Goal: Task Accomplishment & Management: Complete application form

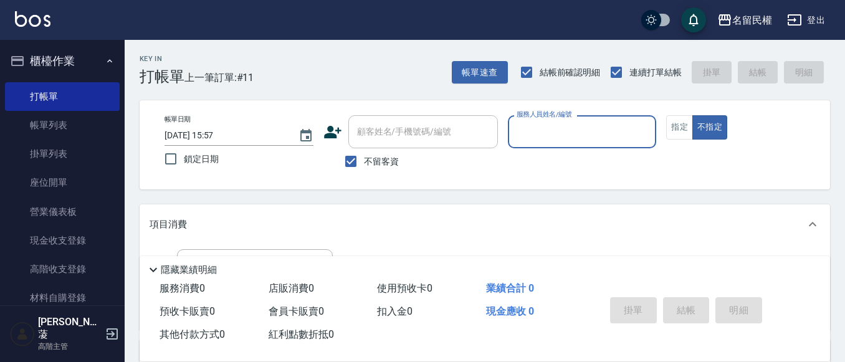
scroll to position [62, 0]
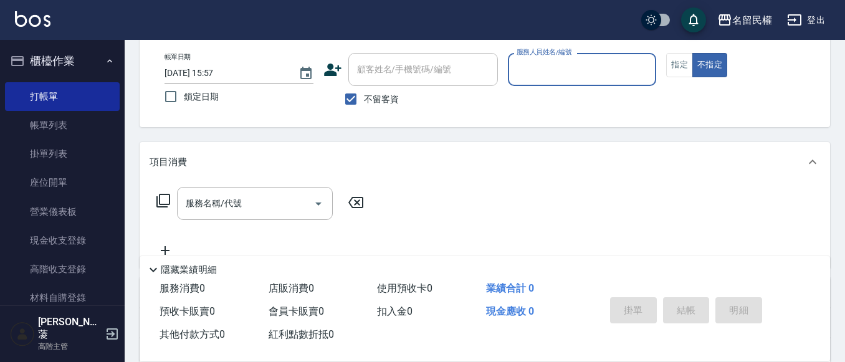
click at [553, 79] on input "服務人員姓名/編號" at bounding box center [583, 70] width 138 height 22
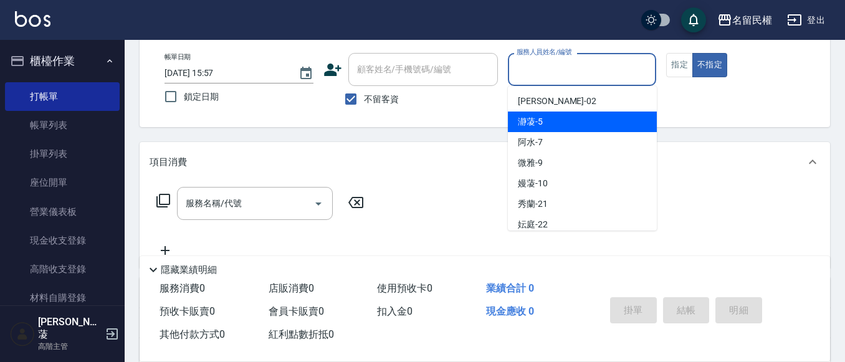
click at [558, 122] on div "瀞蓤 -5" at bounding box center [582, 122] width 149 height 21
type input "瀞蓤-5"
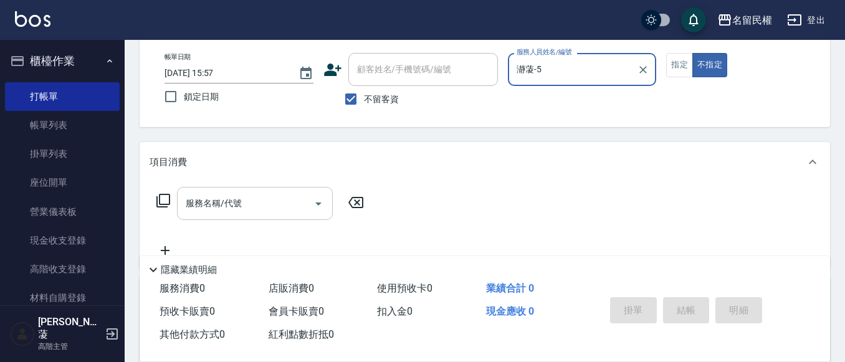
click at [222, 211] on input "服務名稱/代號" at bounding box center [246, 204] width 126 height 22
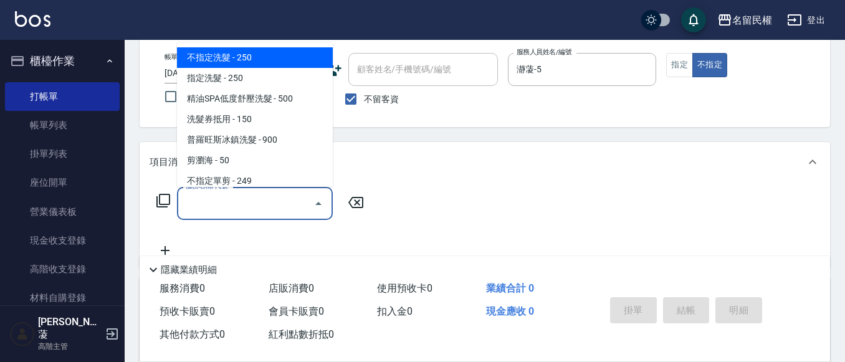
click at [232, 56] on span "不指定洗髮 - 250" at bounding box center [255, 57] width 156 height 21
type input "不指定洗髮(101)"
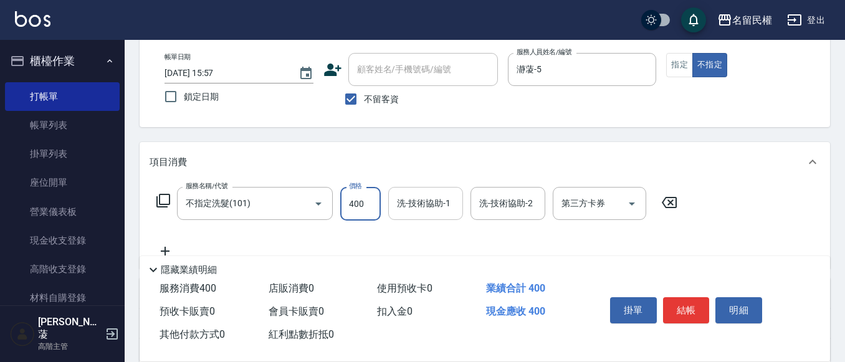
type input "400"
click at [418, 203] on input "洗-技術協助-1" at bounding box center [426, 204] width 64 height 22
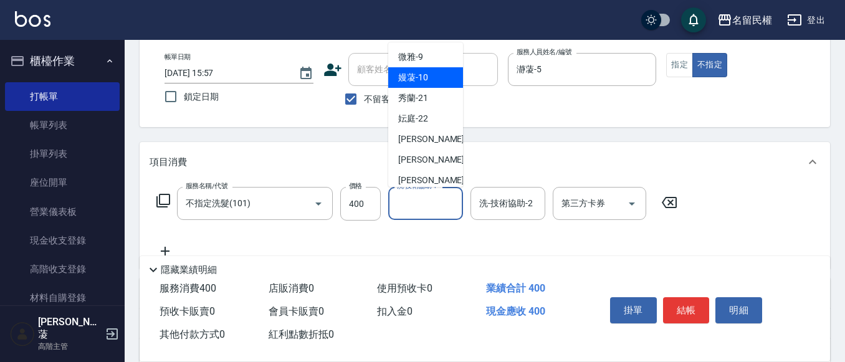
click at [411, 142] on span "[PERSON_NAME]-23" at bounding box center [437, 139] width 79 height 13
type input "[PERSON_NAME]-23"
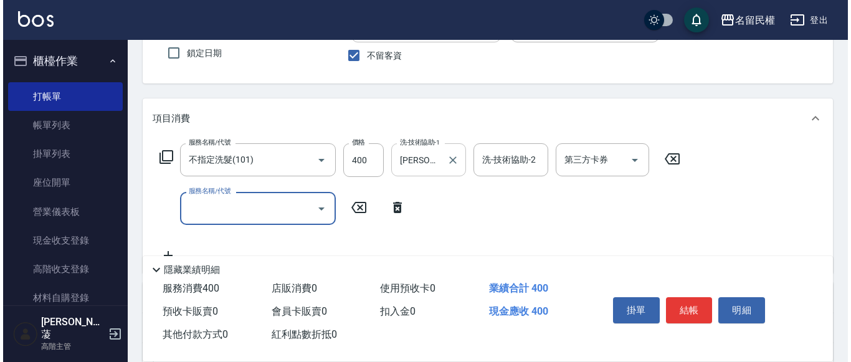
scroll to position [125, 0]
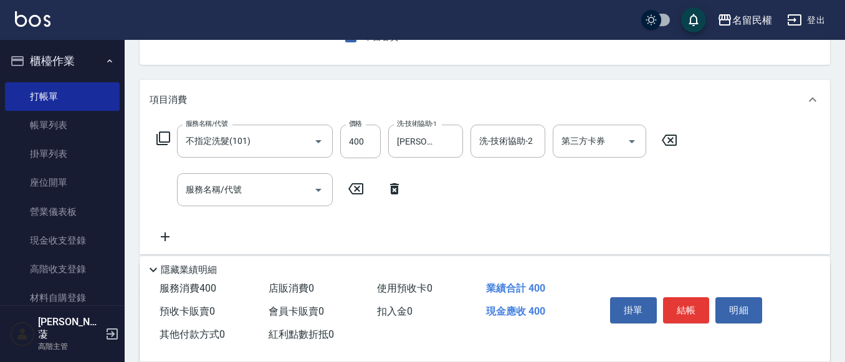
click at [388, 189] on icon at bounding box center [394, 188] width 31 height 15
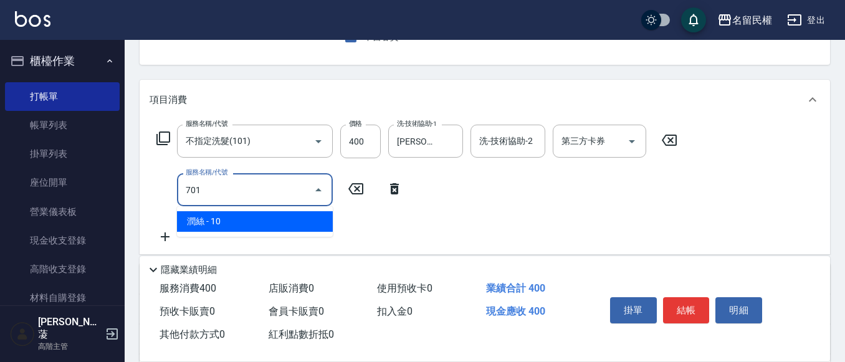
type input "潤絲(701)"
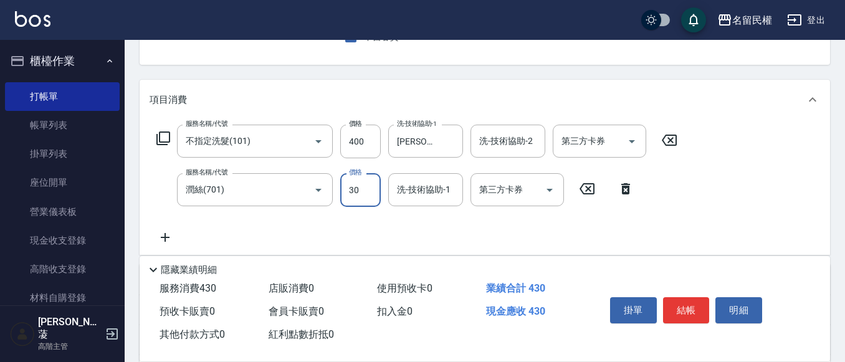
type input "30"
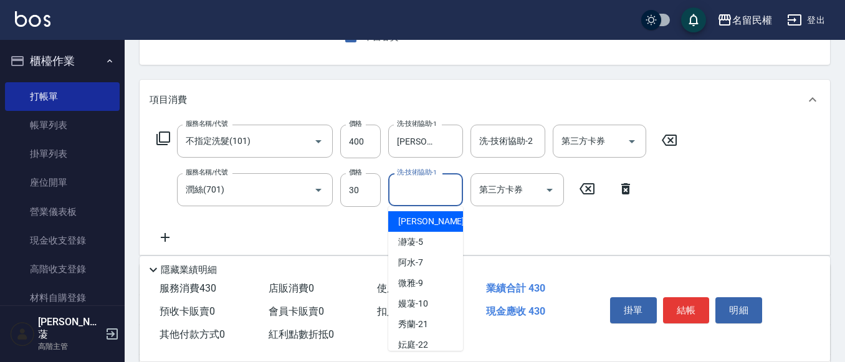
drag, startPoint x: 404, startPoint y: 196, endPoint x: 404, endPoint y: 181, distance: 15.0
click at [404, 194] on input "洗-技術協助-1" at bounding box center [426, 190] width 64 height 22
type input "[PERSON_NAME]-23"
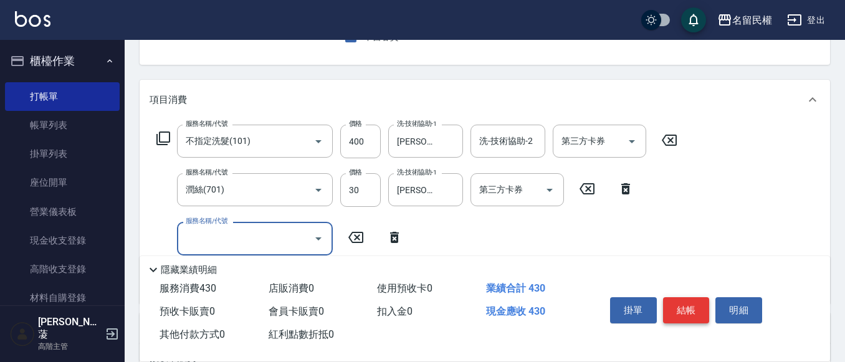
click at [671, 297] on button "結帳" at bounding box center [686, 310] width 47 height 26
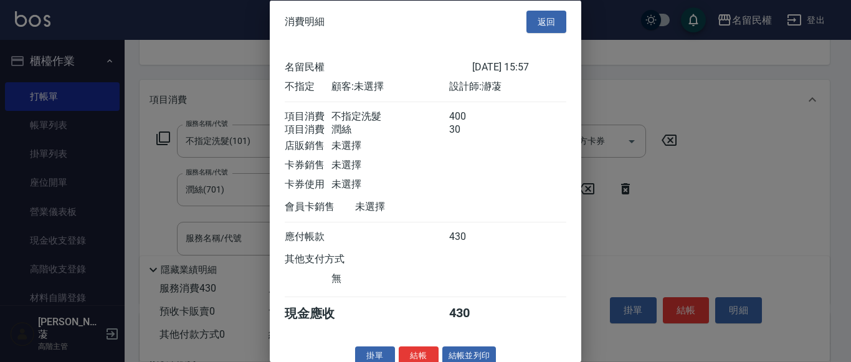
scroll to position [31, 0]
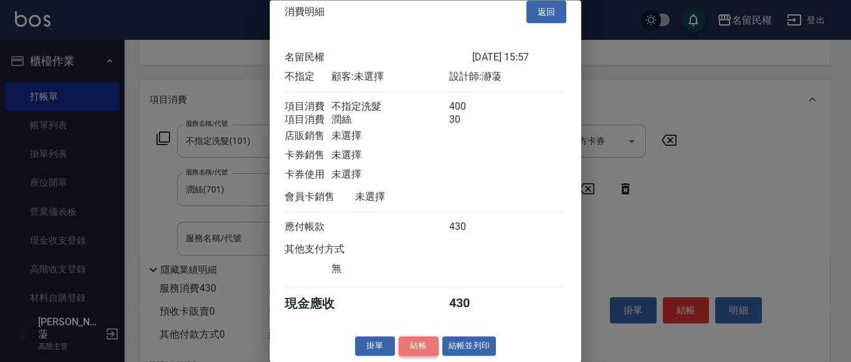
click at [415, 337] on button "結帳" at bounding box center [419, 346] width 40 height 19
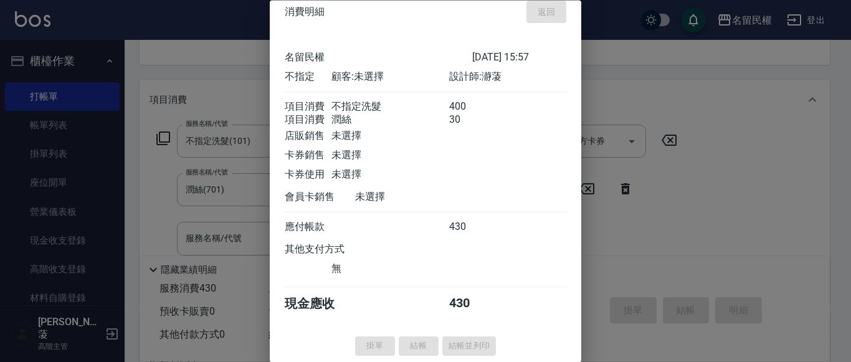
type input "[DATE] 16:45"
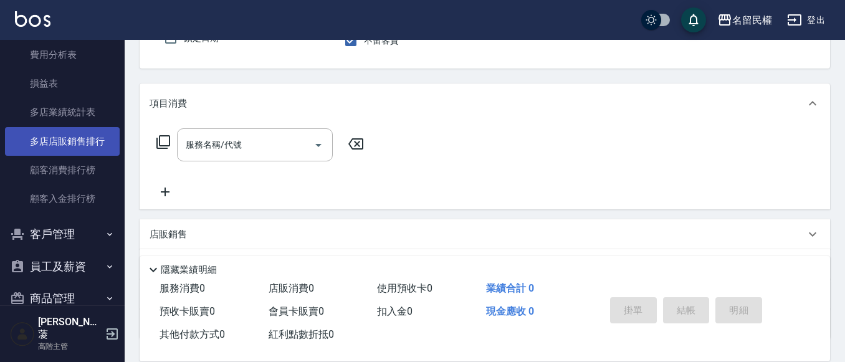
scroll to position [1605, 0]
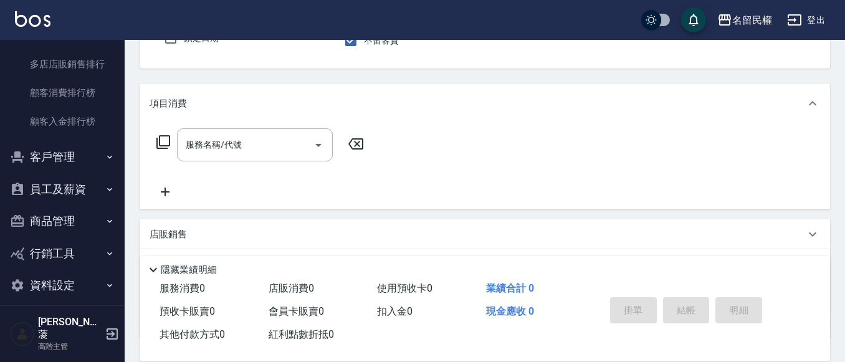
click at [72, 194] on button "員工及薪資" at bounding box center [62, 189] width 115 height 32
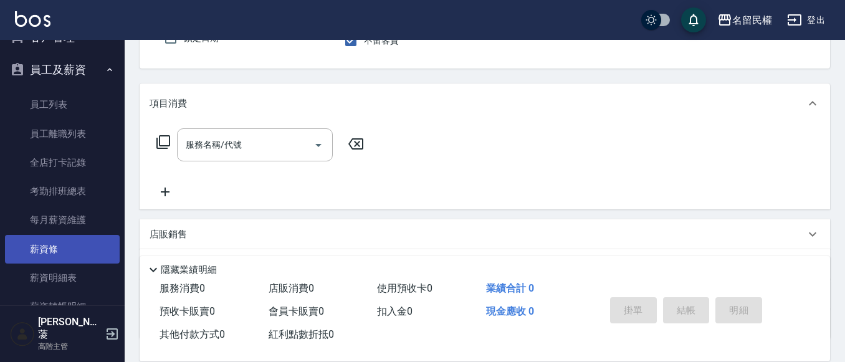
scroll to position [1730, 0]
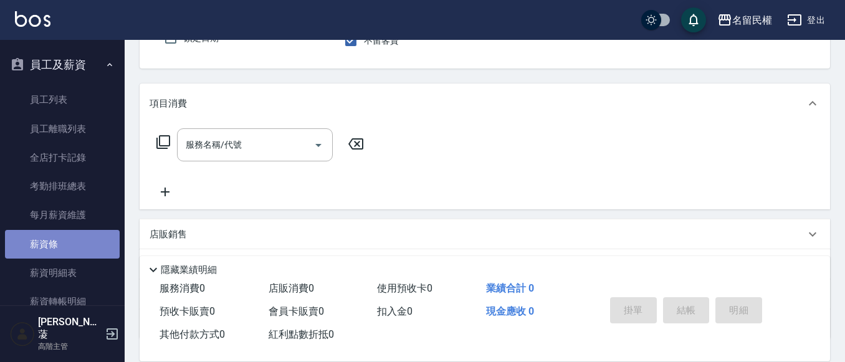
click at [62, 242] on link "薪資條" at bounding box center [62, 244] width 115 height 29
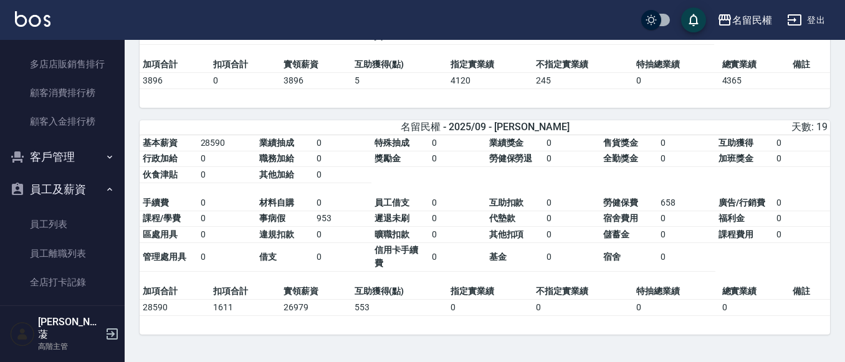
scroll to position [1668, 0]
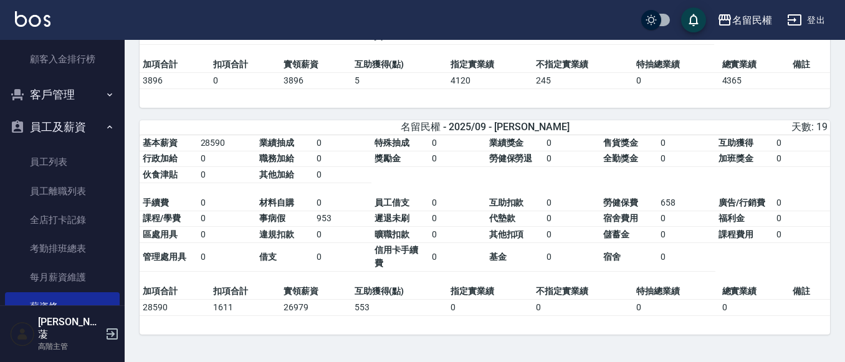
click at [105, 130] on icon "button" at bounding box center [110, 127] width 10 height 10
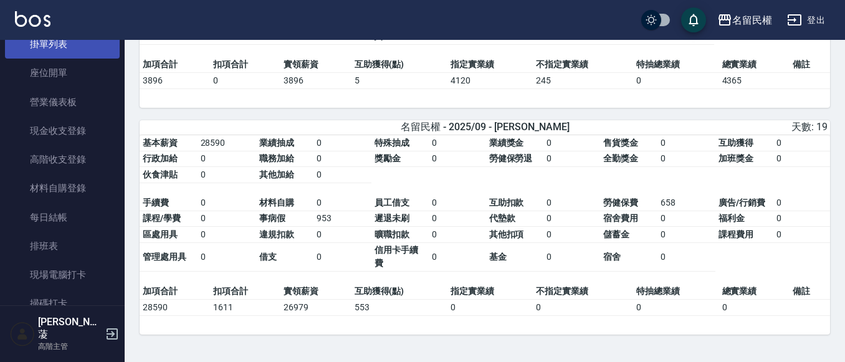
scroll to position [0, 0]
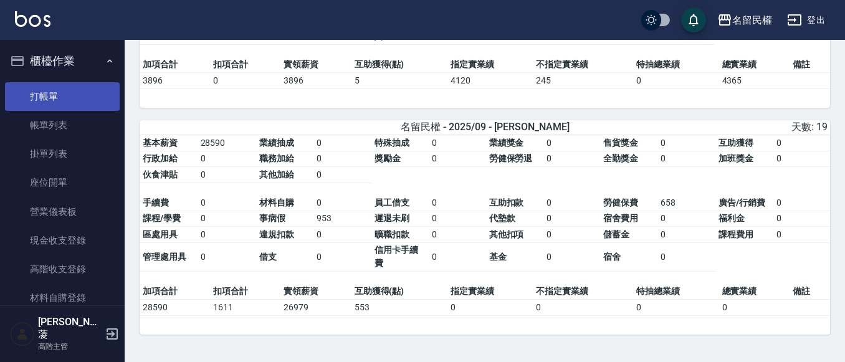
click at [54, 92] on link "打帳單" at bounding box center [62, 96] width 115 height 29
